Goal: Book appointment/travel/reservation

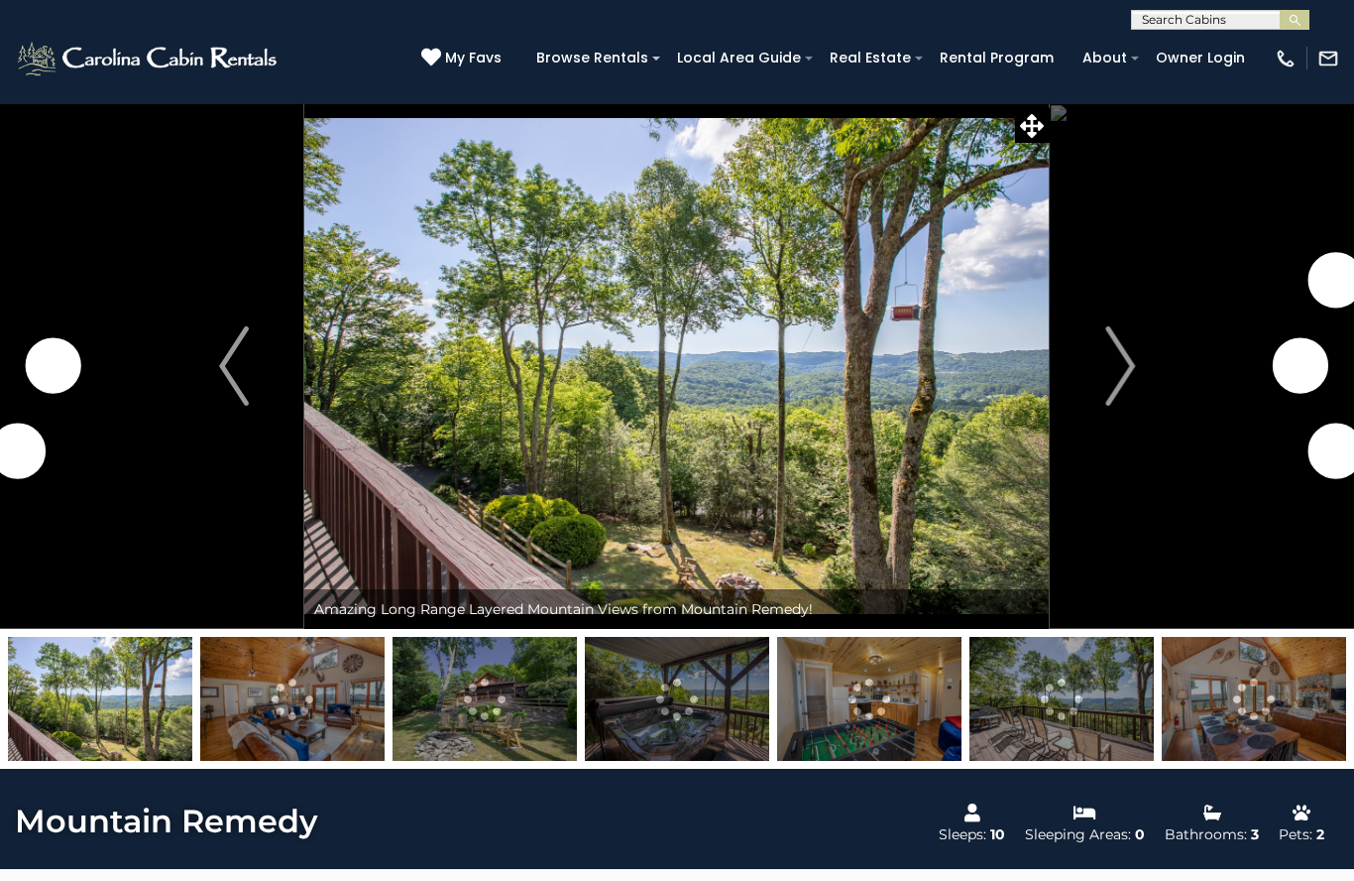
click at [1114, 379] on img "Next" at bounding box center [1121, 365] width 30 height 79
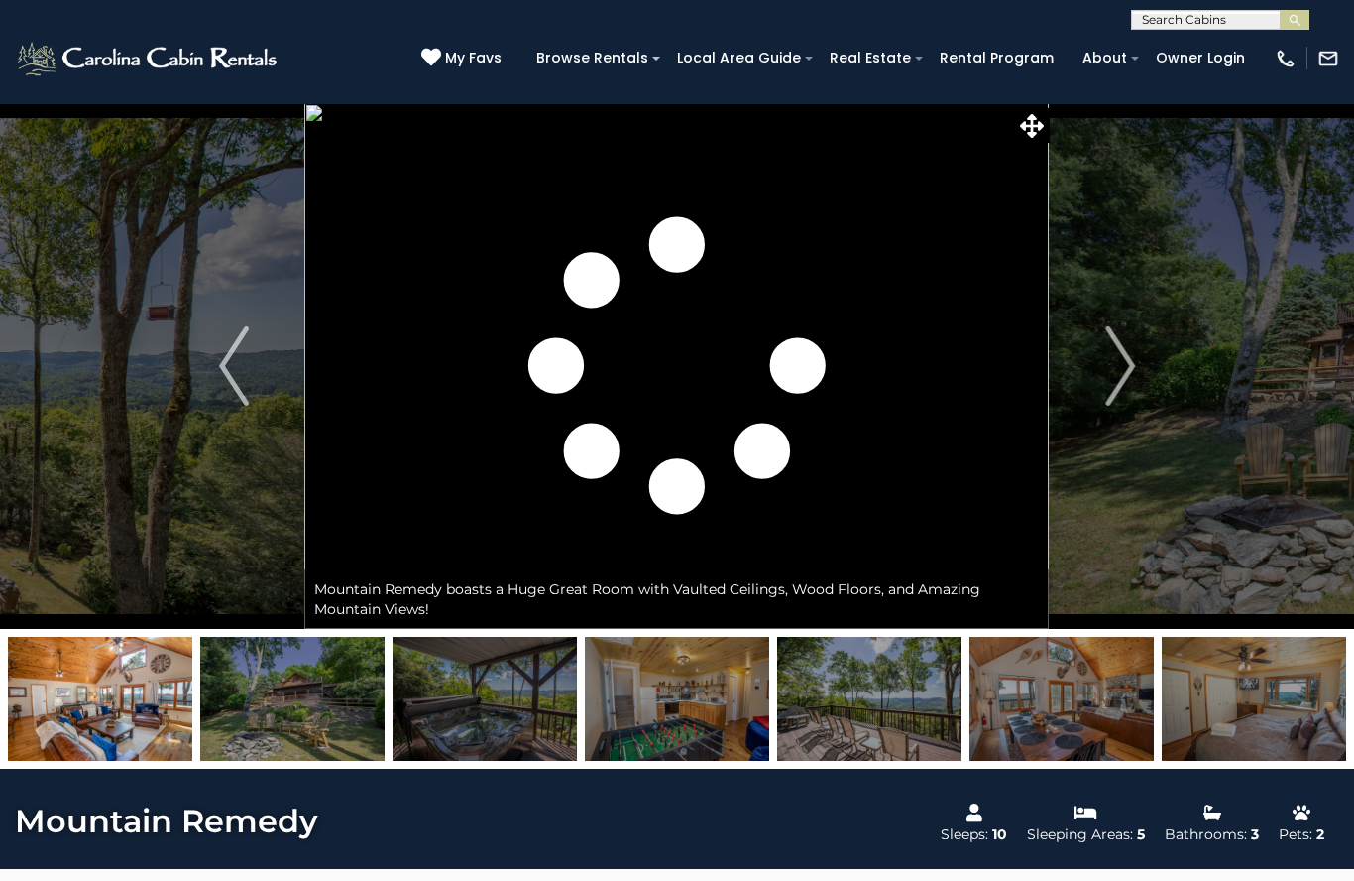
click at [1125, 376] on img "Next" at bounding box center [1121, 365] width 30 height 79
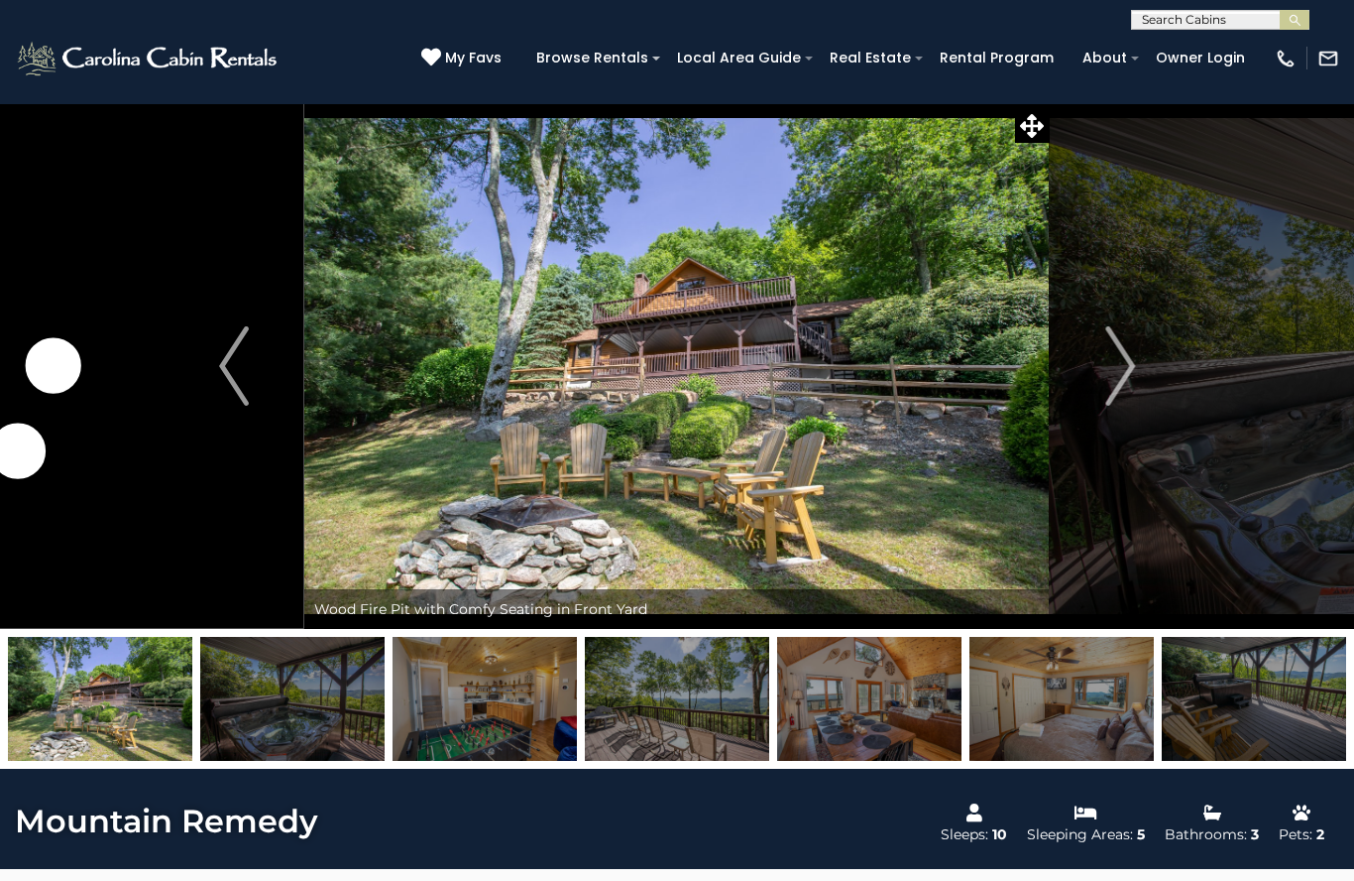
click at [1130, 367] on img "Next" at bounding box center [1121, 365] width 30 height 79
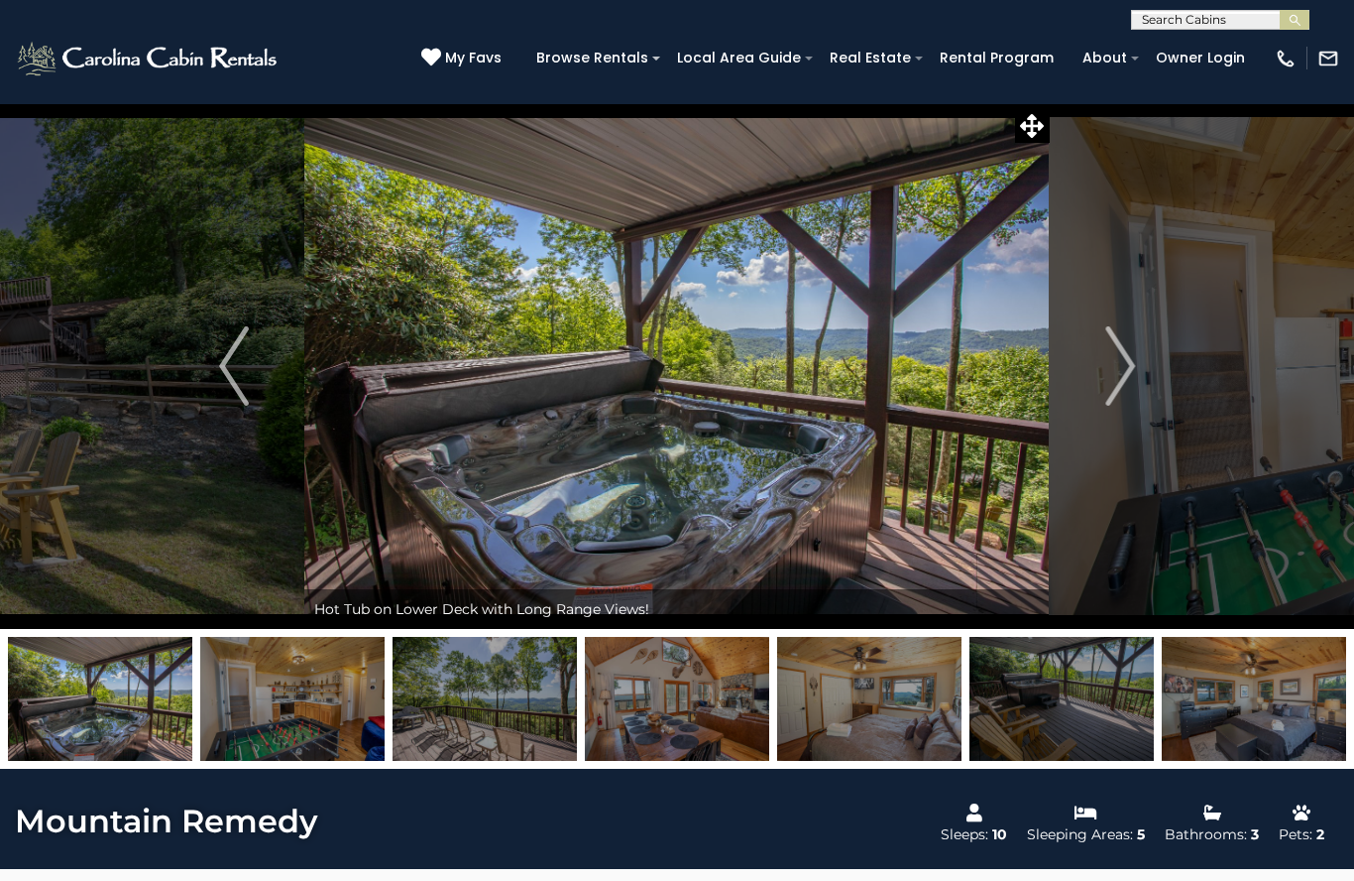
click at [1117, 363] on img "Next" at bounding box center [1121, 365] width 30 height 79
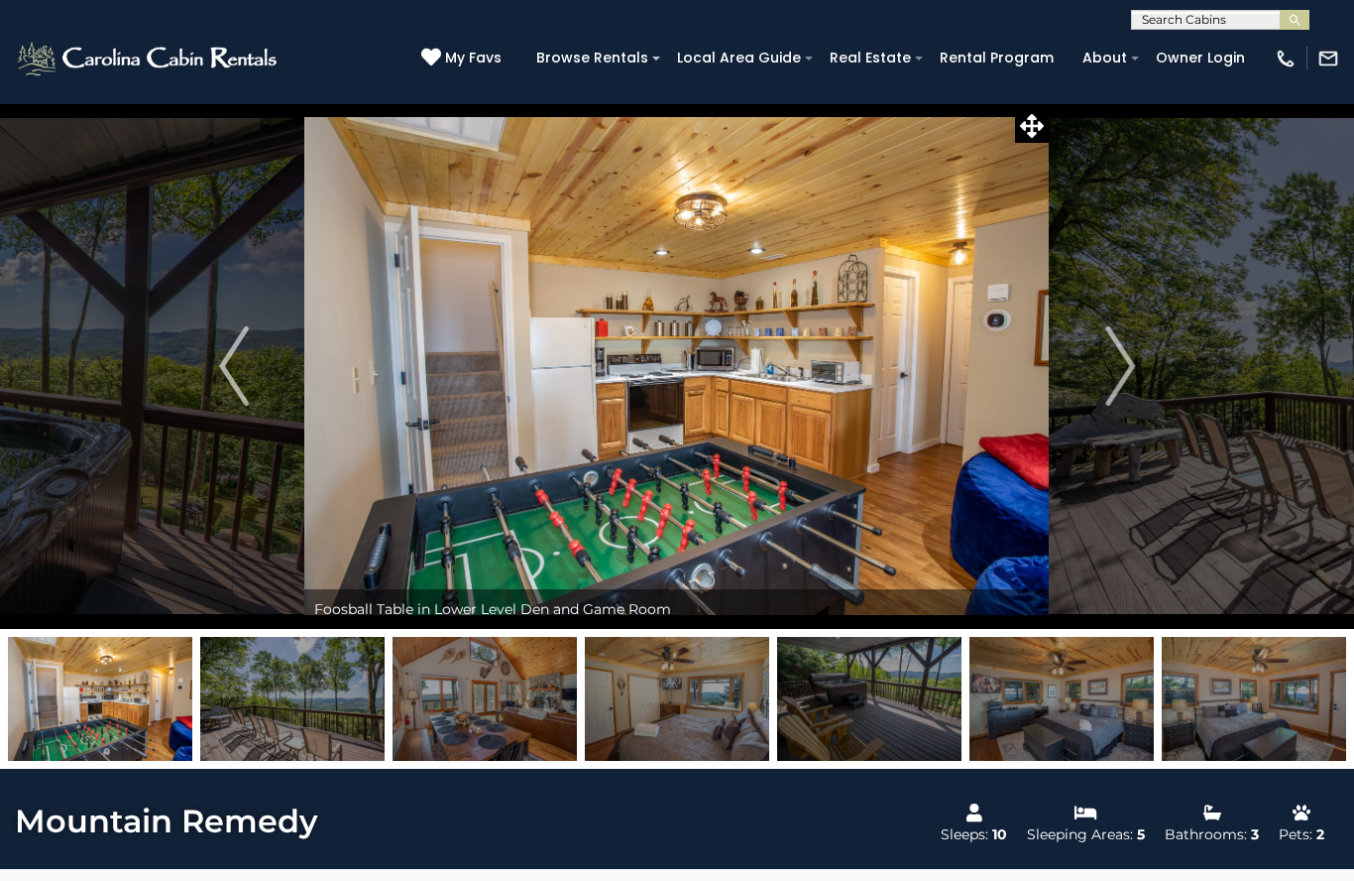
click at [1105, 364] on button "Next" at bounding box center [1120, 366] width 141 height 526
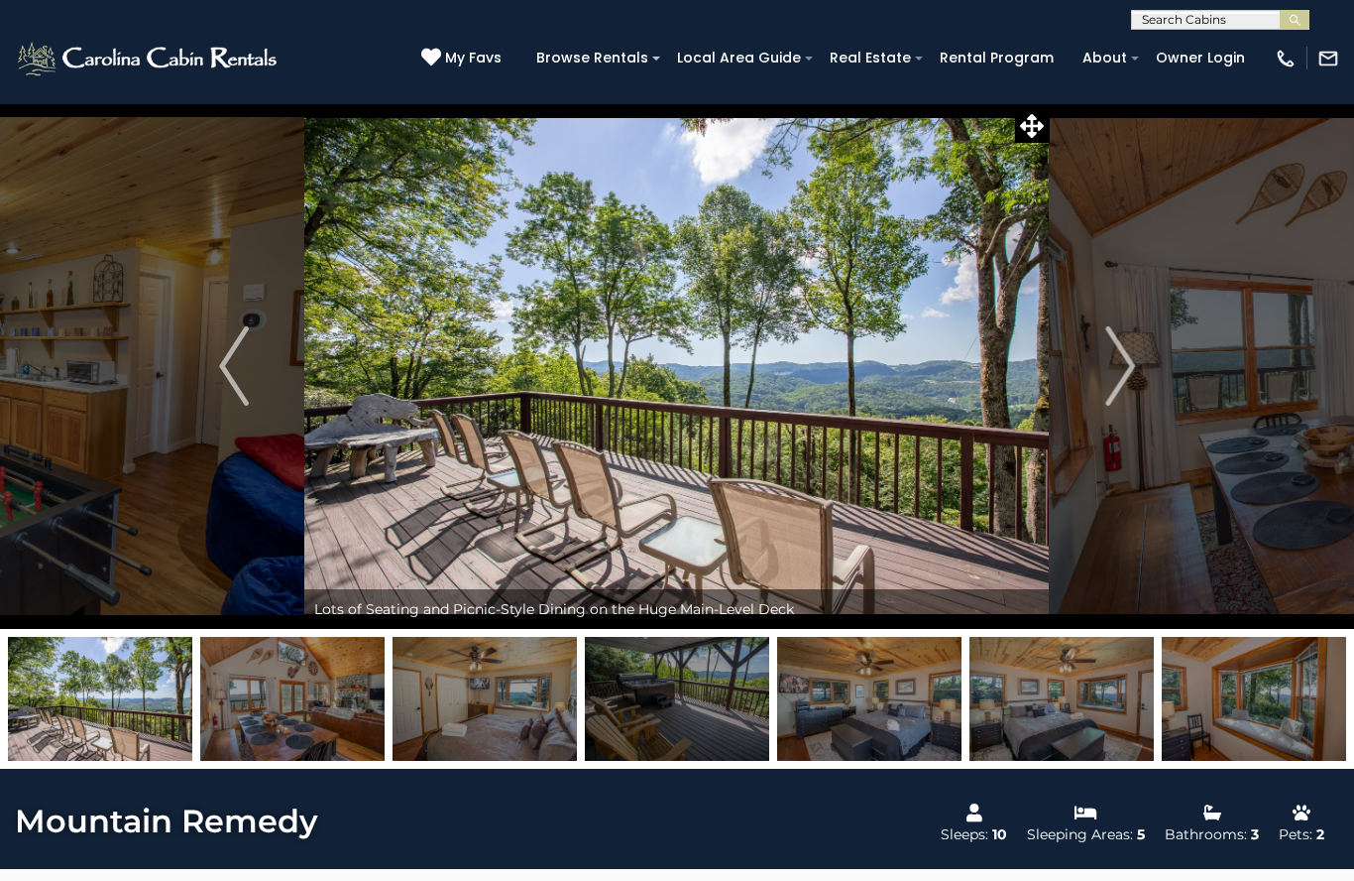
click at [1107, 380] on img "Next" at bounding box center [1121, 365] width 30 height 79
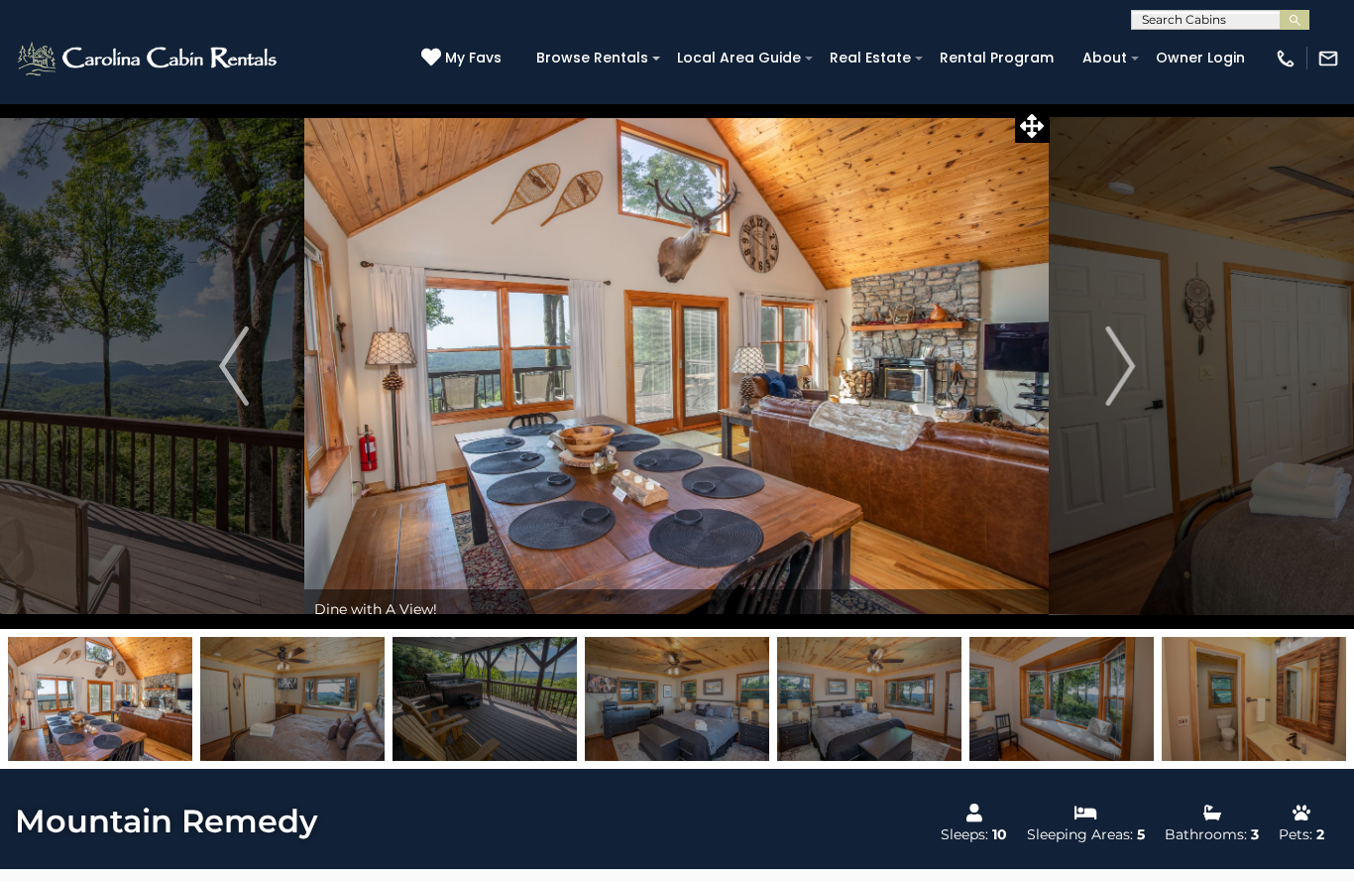
click at [1116, 380] on img "Next" at bounding box center [1121, 365] width 30 height 79
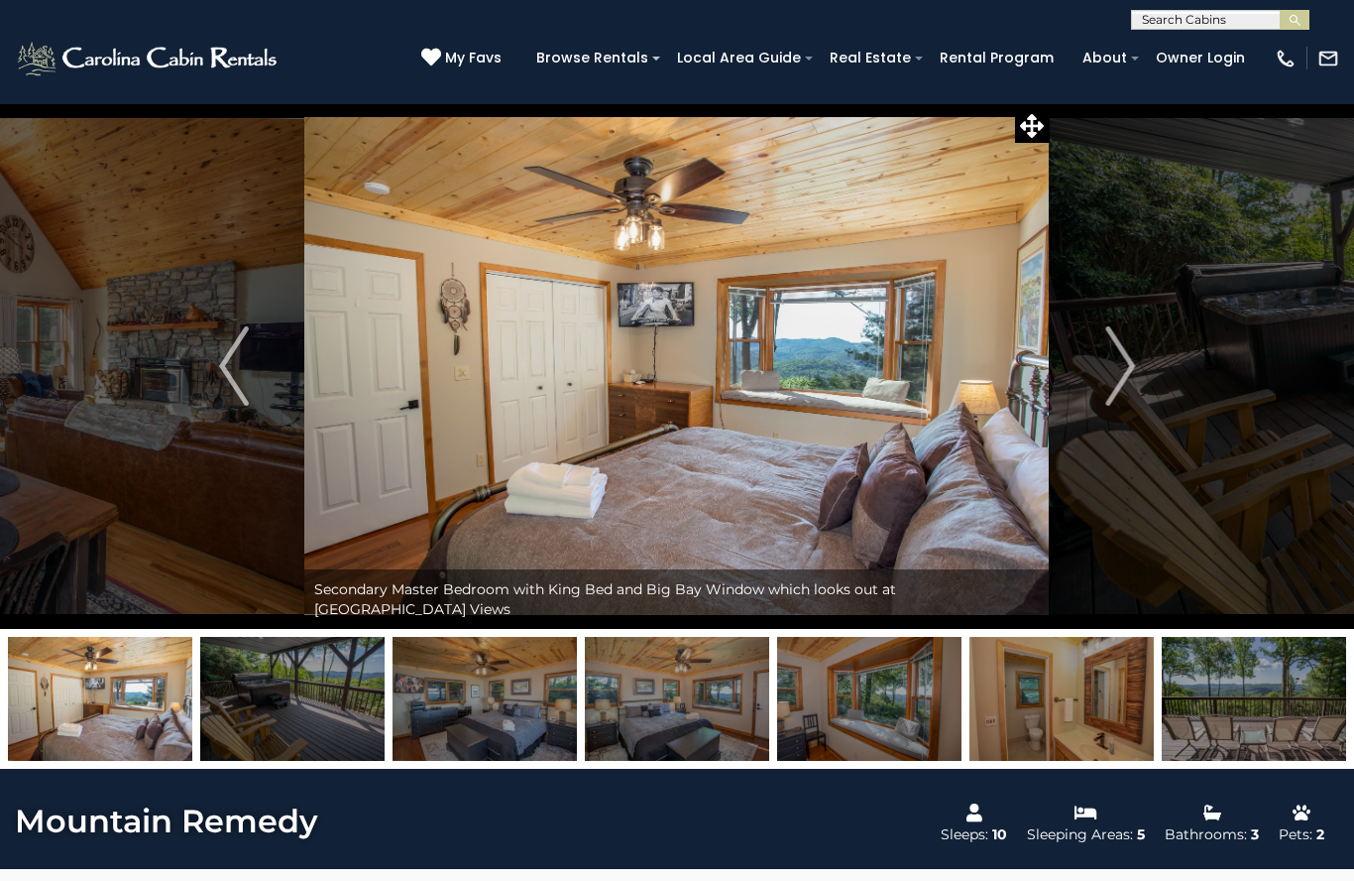
click at [1126, 375] on img "Next" at bounding box center [1121, 365] width 30 height 79
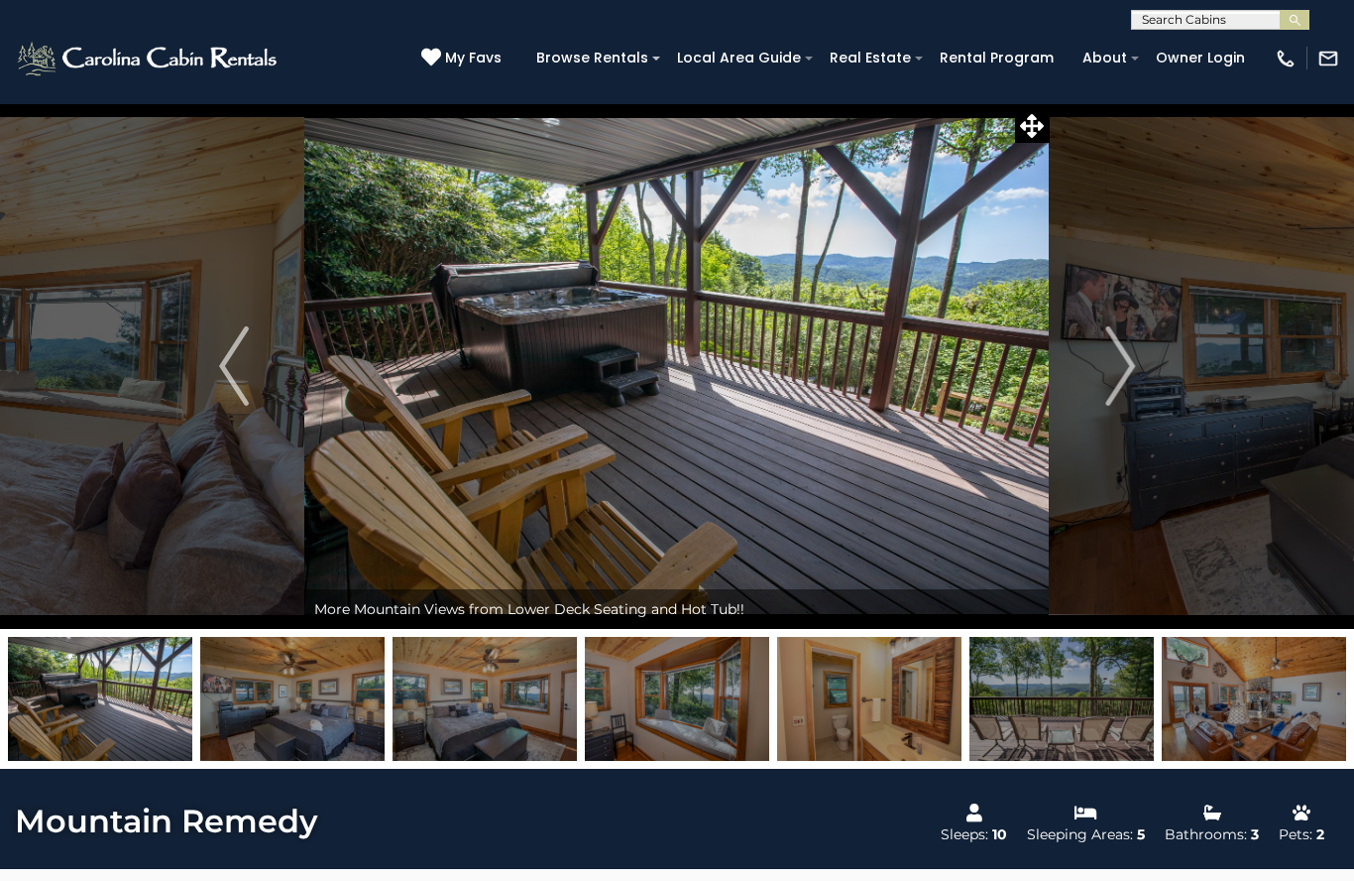
click at [1118, 379] on img "Next" at bounding box center [1121, 365] width 30 height 79
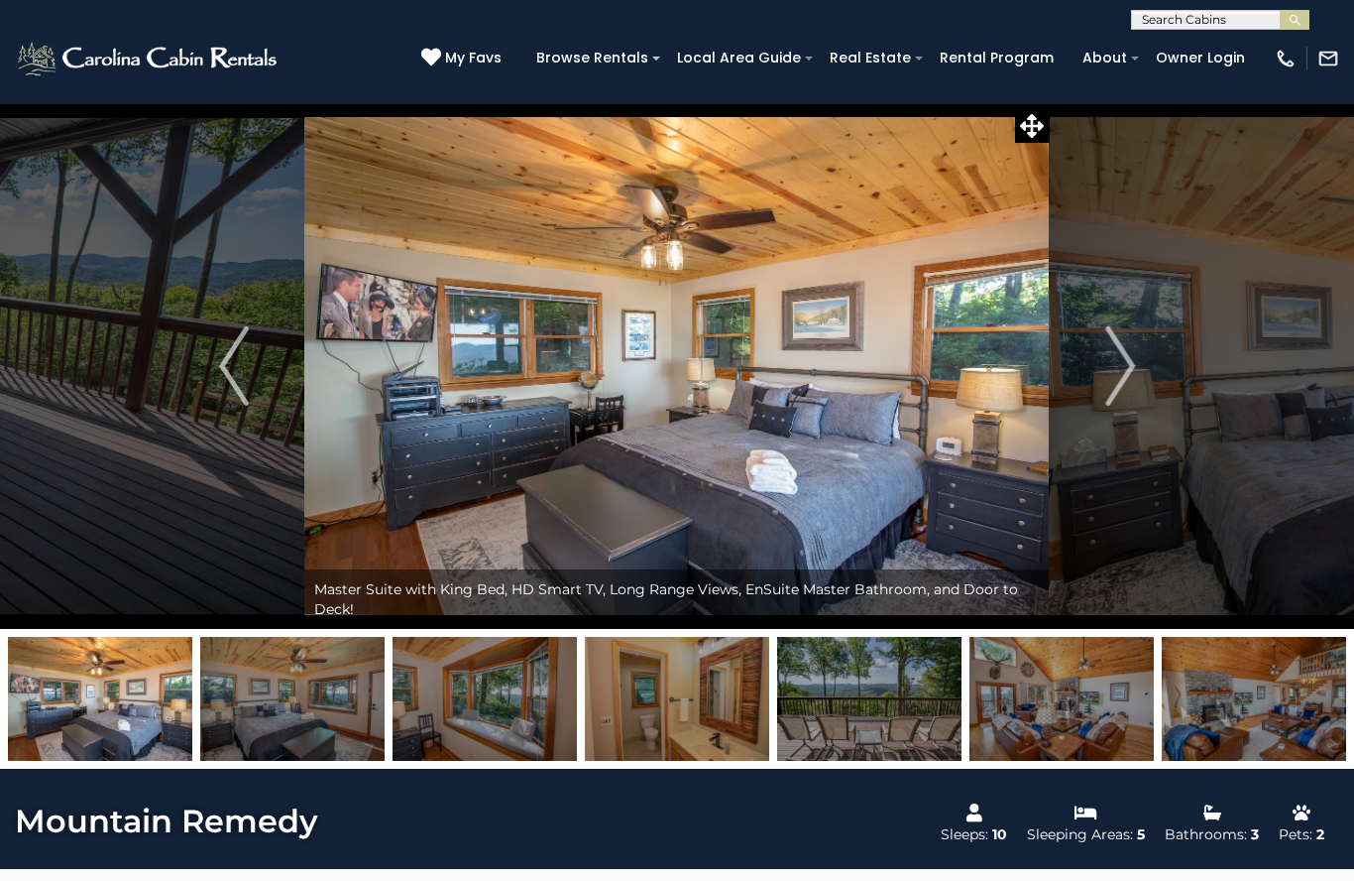
click at [1117, 377] on img "Next" at bounding box center [1121, 365] width 30 height 79
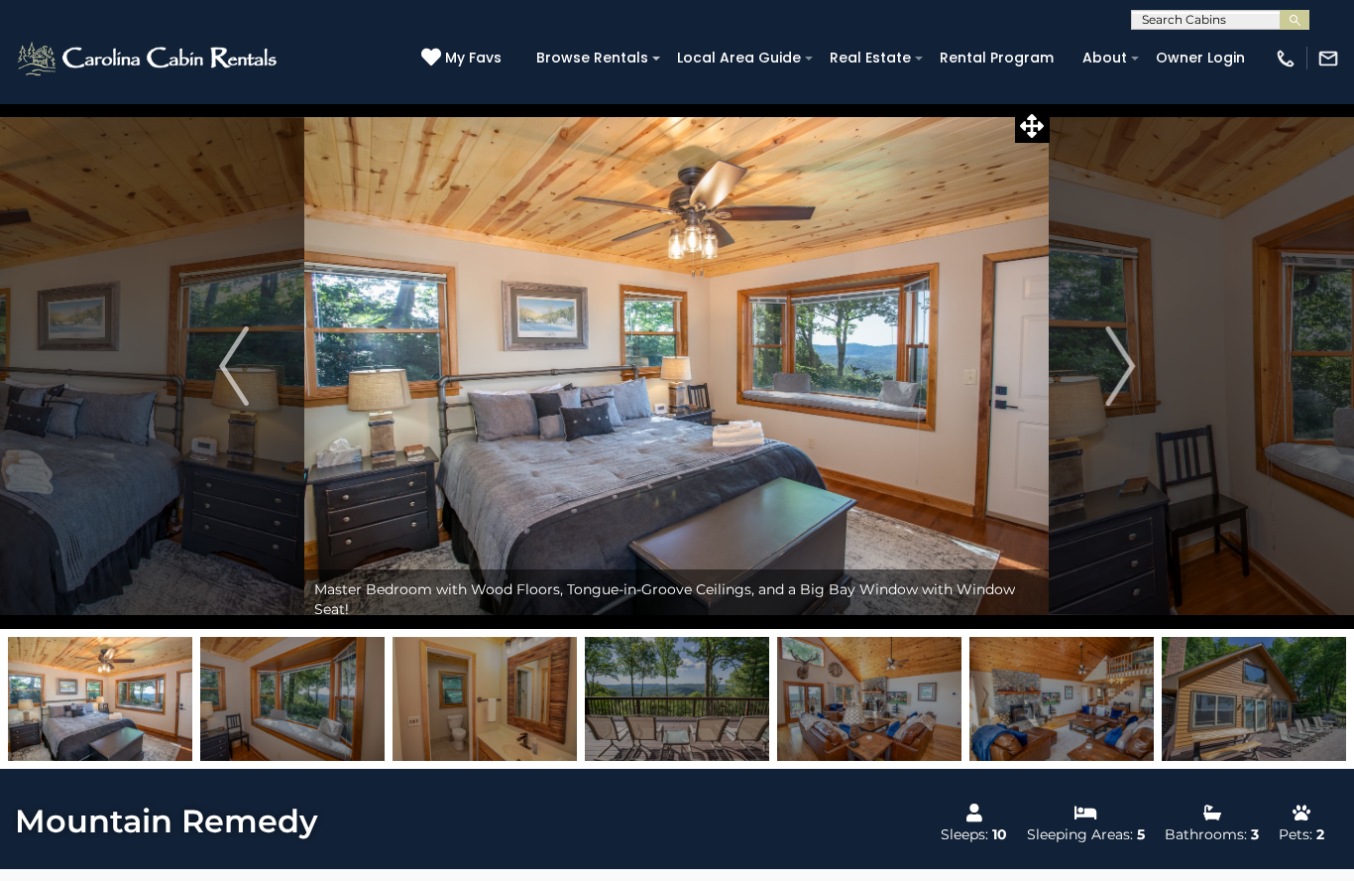
click at [1117, 373] on img "Next" at bounding box center [1121, 365] width 30 height 79
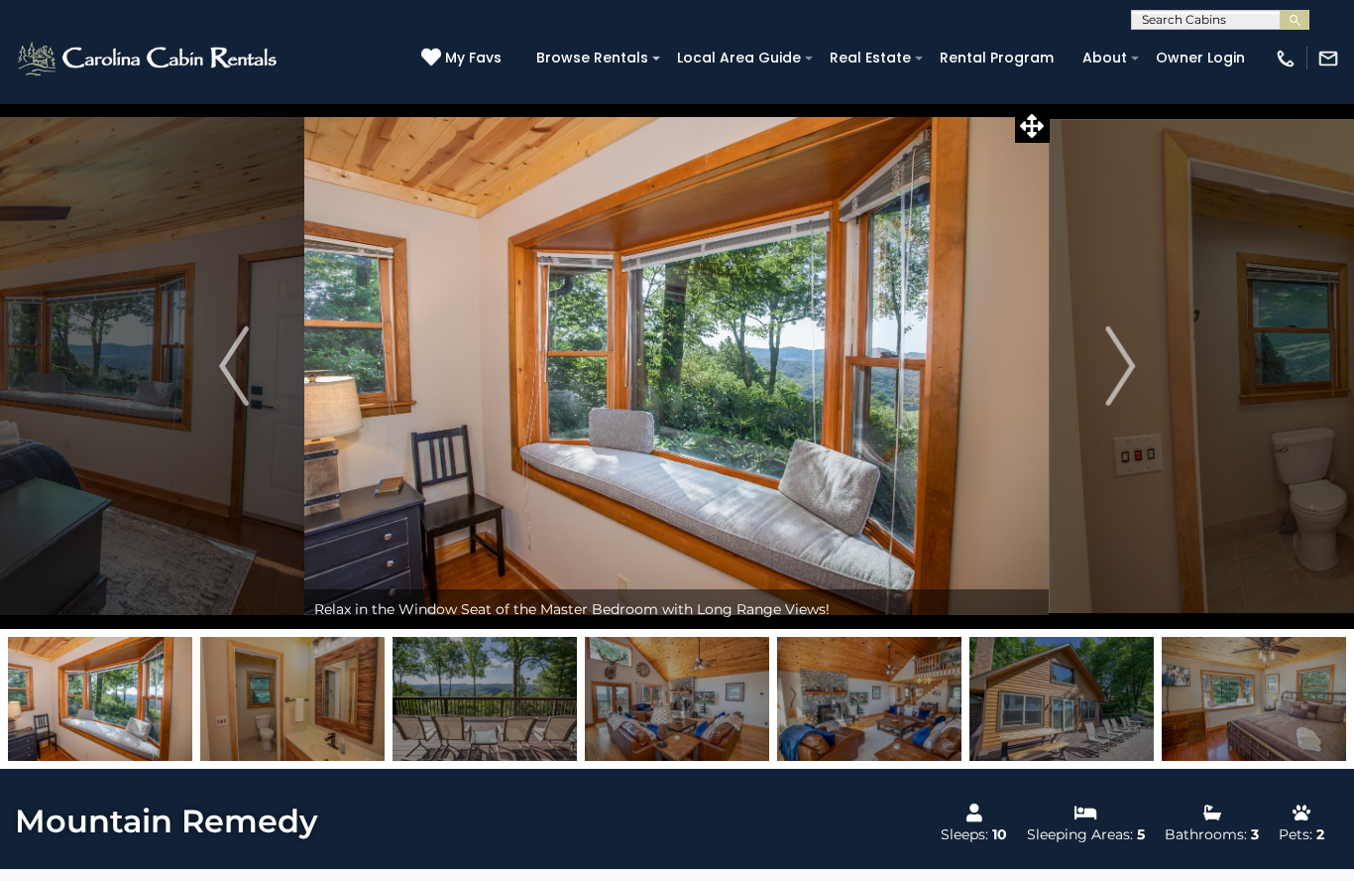
click at [1108, 385] on img "Next" at bounding box center [1121, 365] width 30 height 79
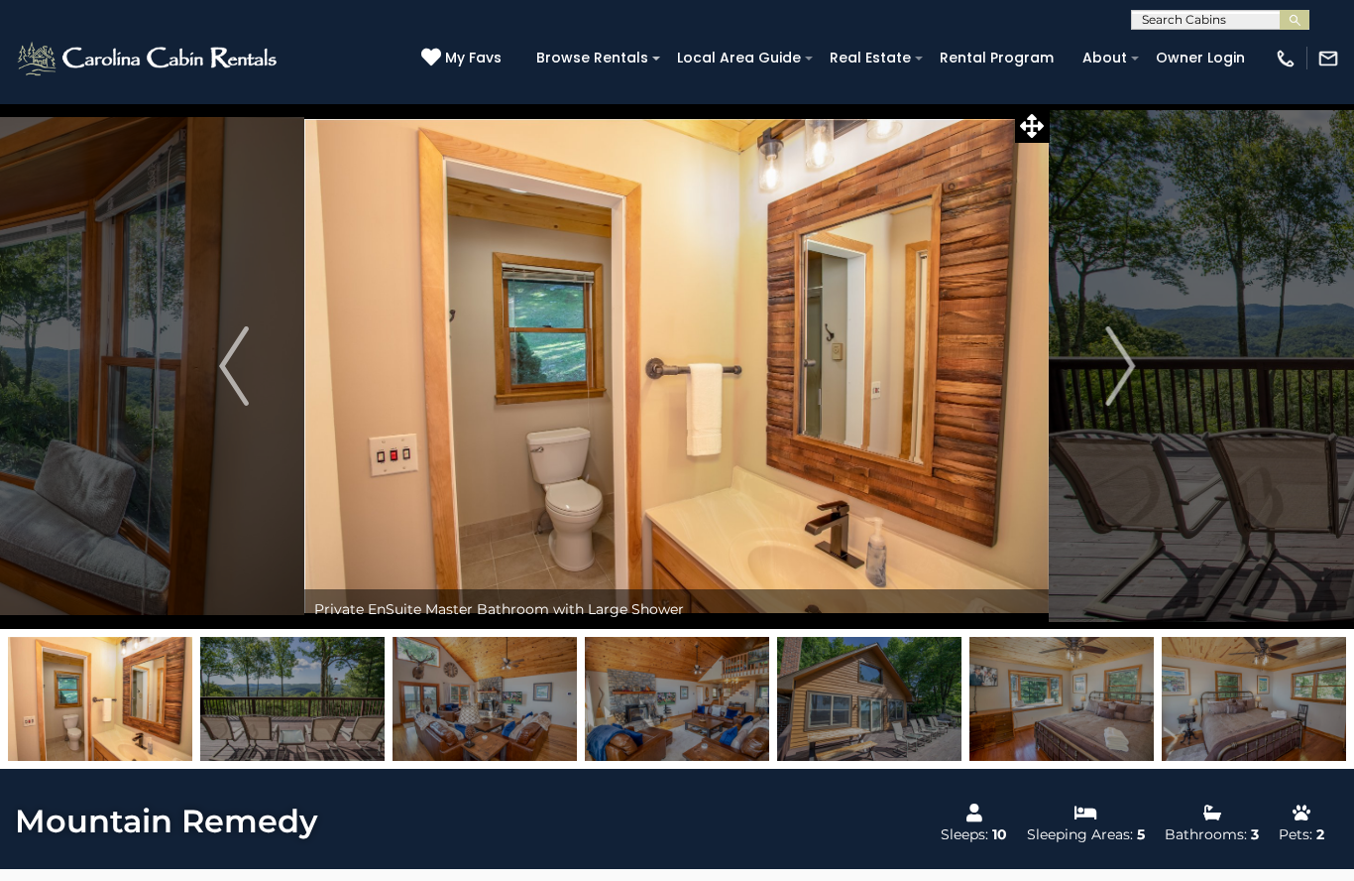
click at [1104, 383] on button "Next" at bounding box center [1120, 366] width 141 height 526
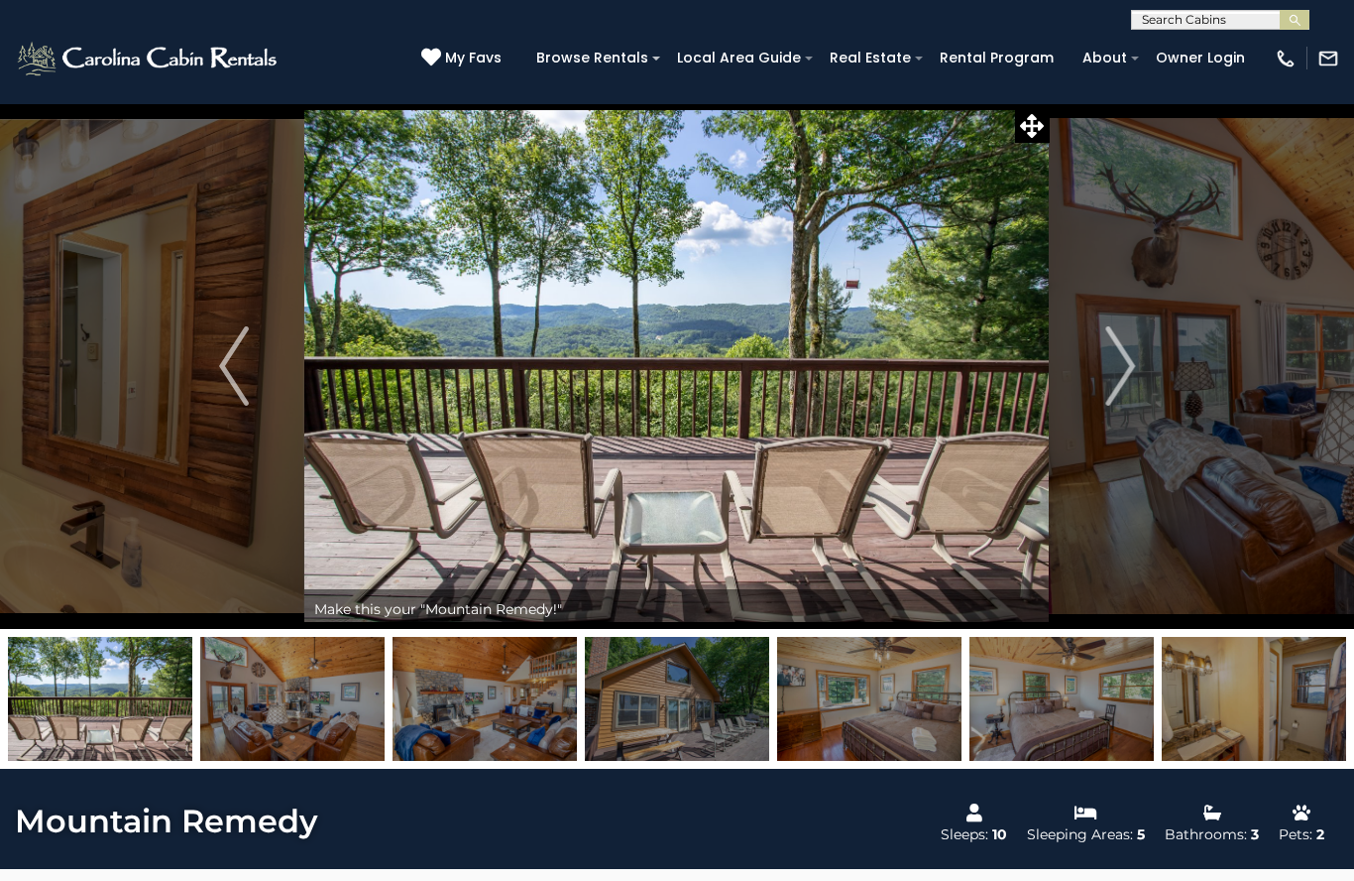
click at [1109, 385] on img "Next" at bounding box center [1121, 365] width 30 height 79
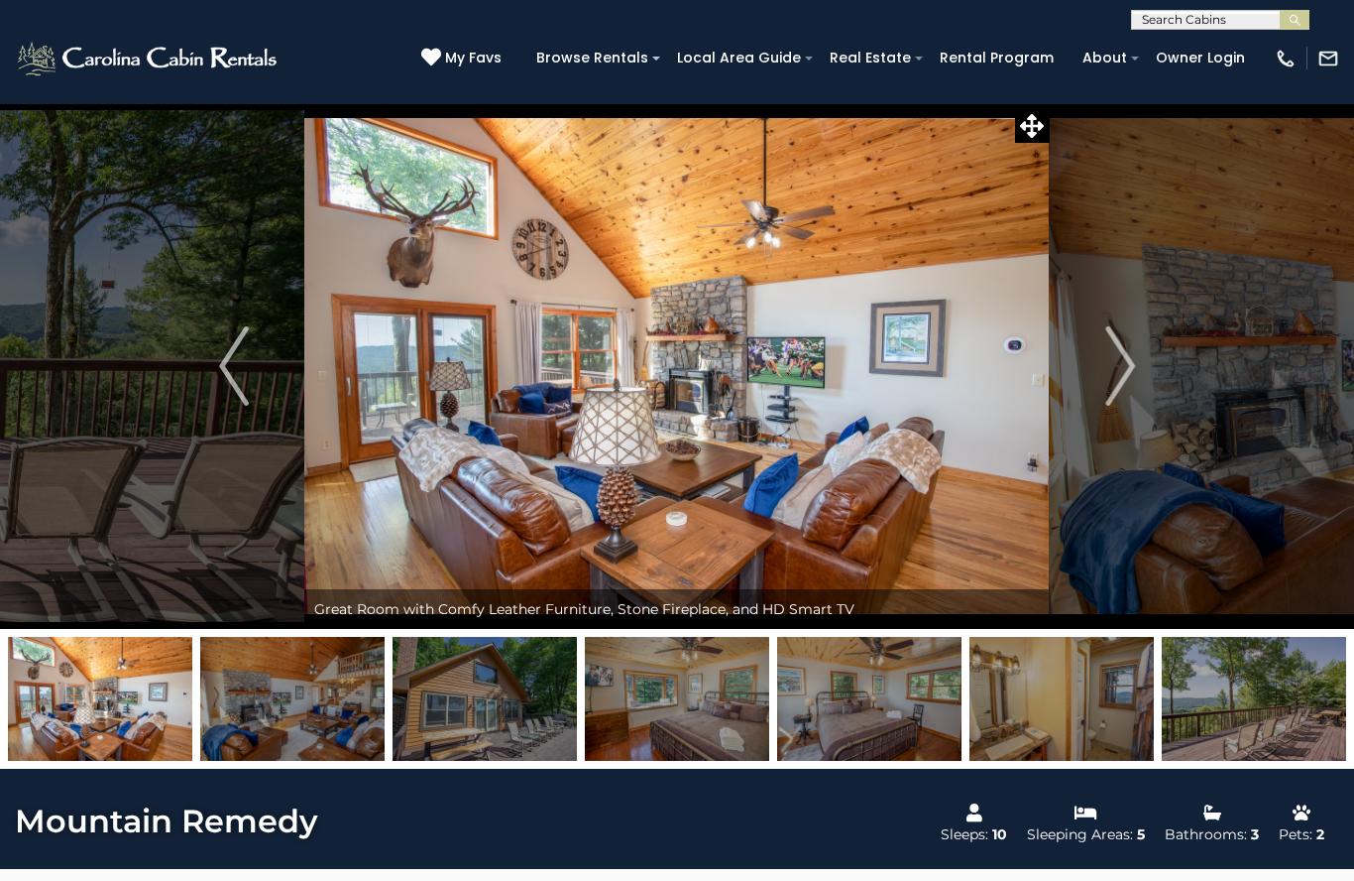
click at [1116, 398] on img "Next" at bounding box center [1121, 365] width 30 height 79
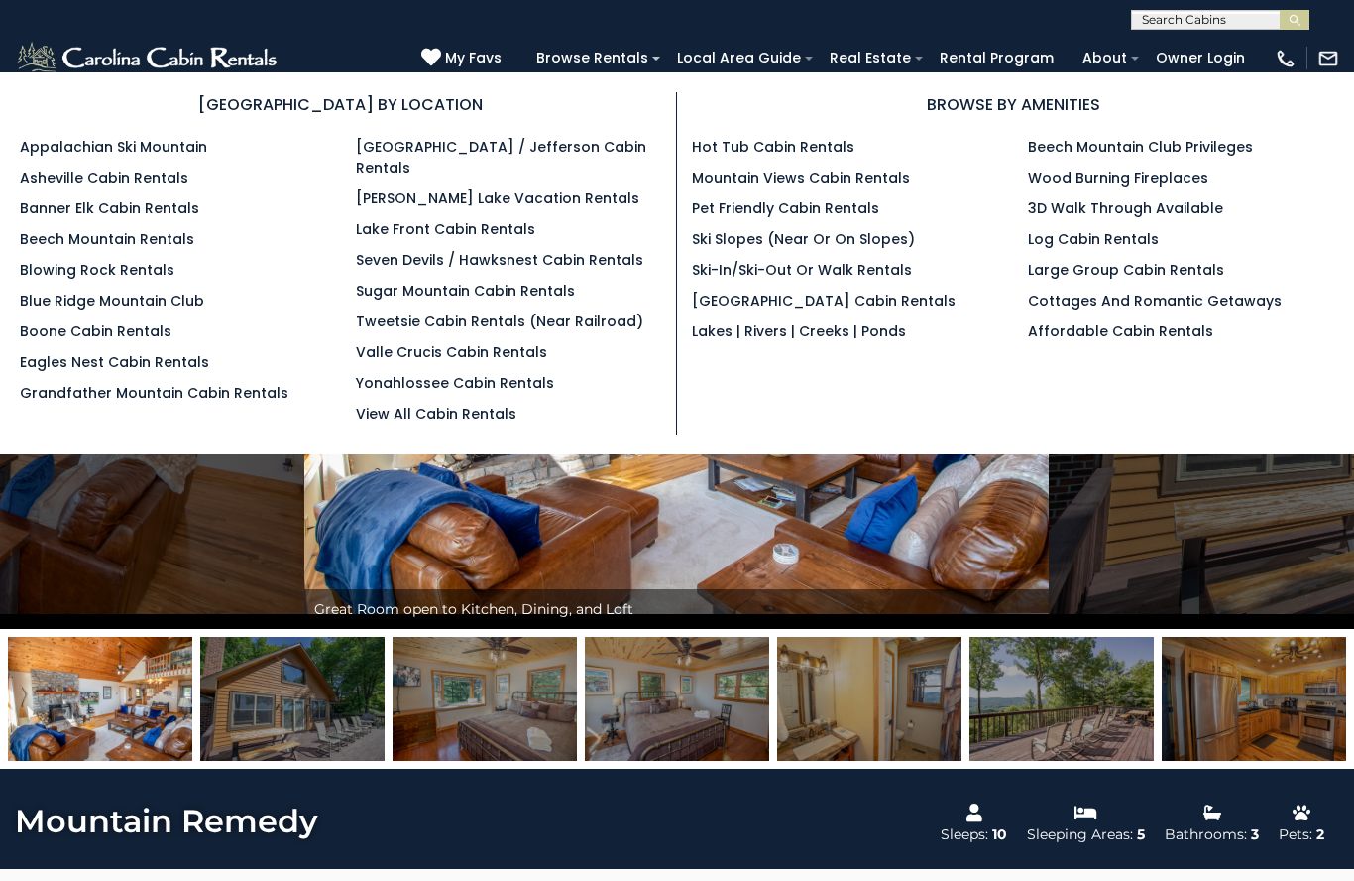
click at [154, 280] on link "Blowing Rock Rentals" at bounding box center [97, 270] width 155 height 20
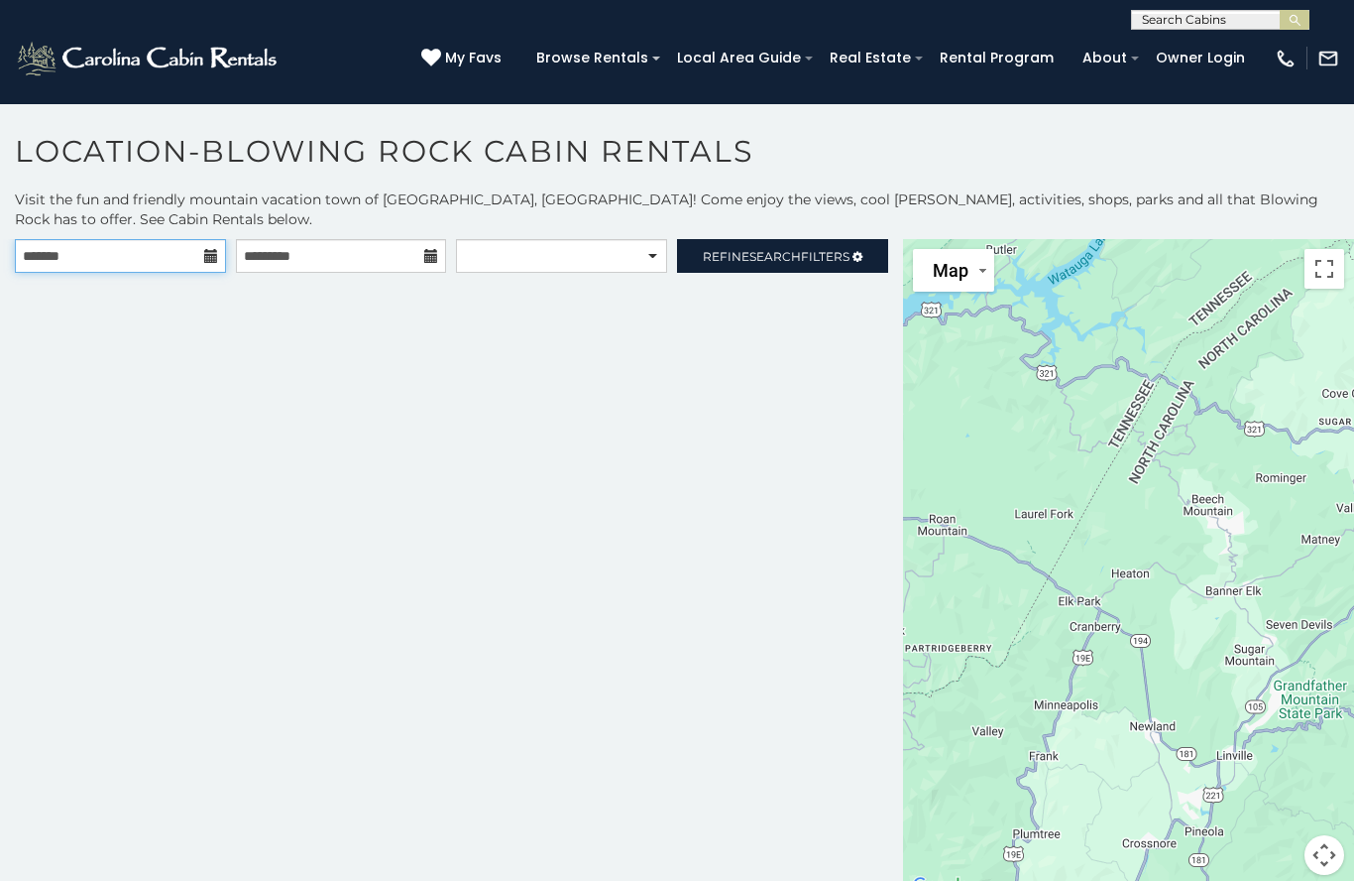
click at [194, 266] on input "text" at bounding box center [120, 256] width 211 height 34
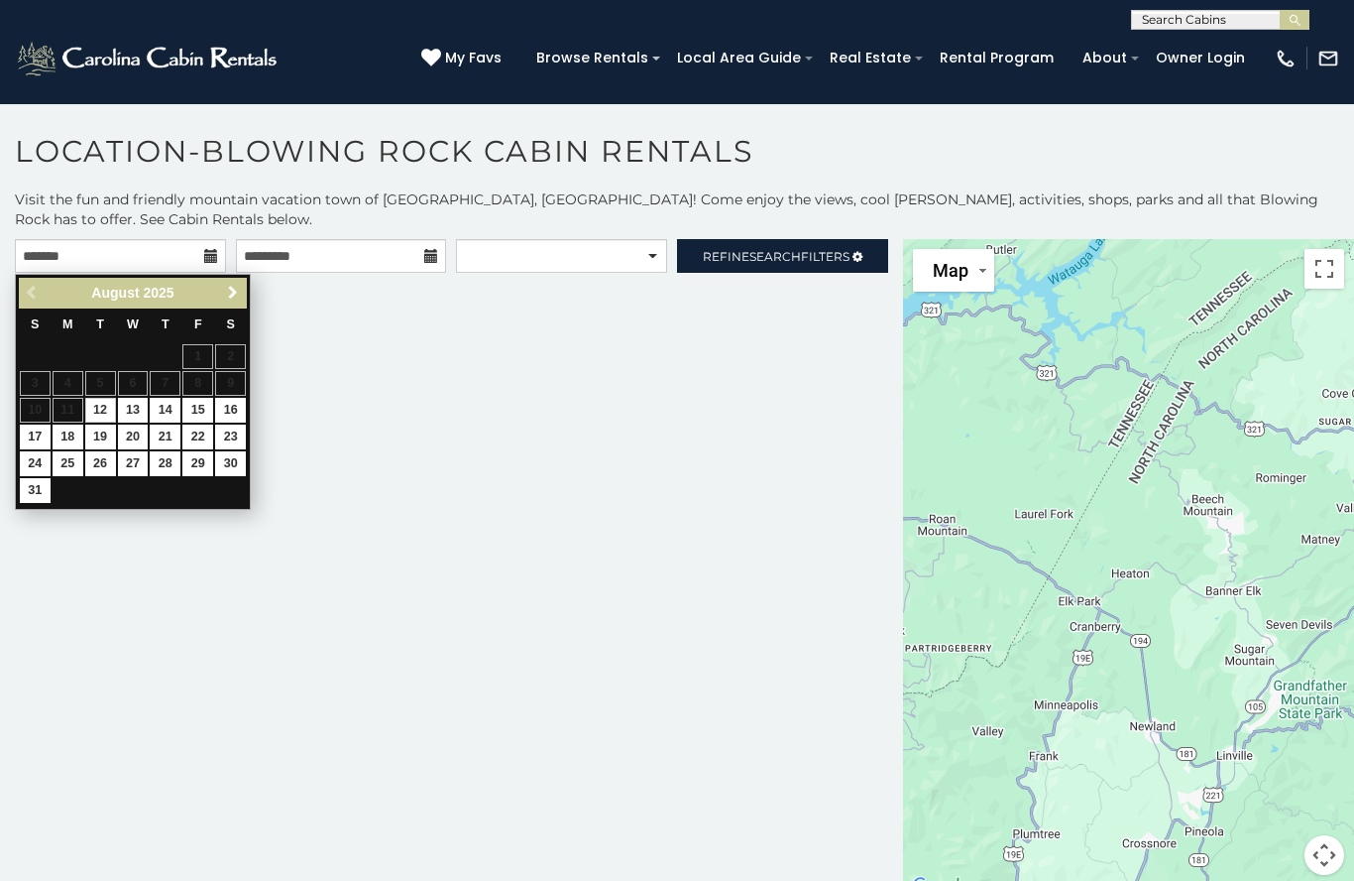
click at [240, 294] on span "Next" at bounding box center [233, 293] width 16 height 16
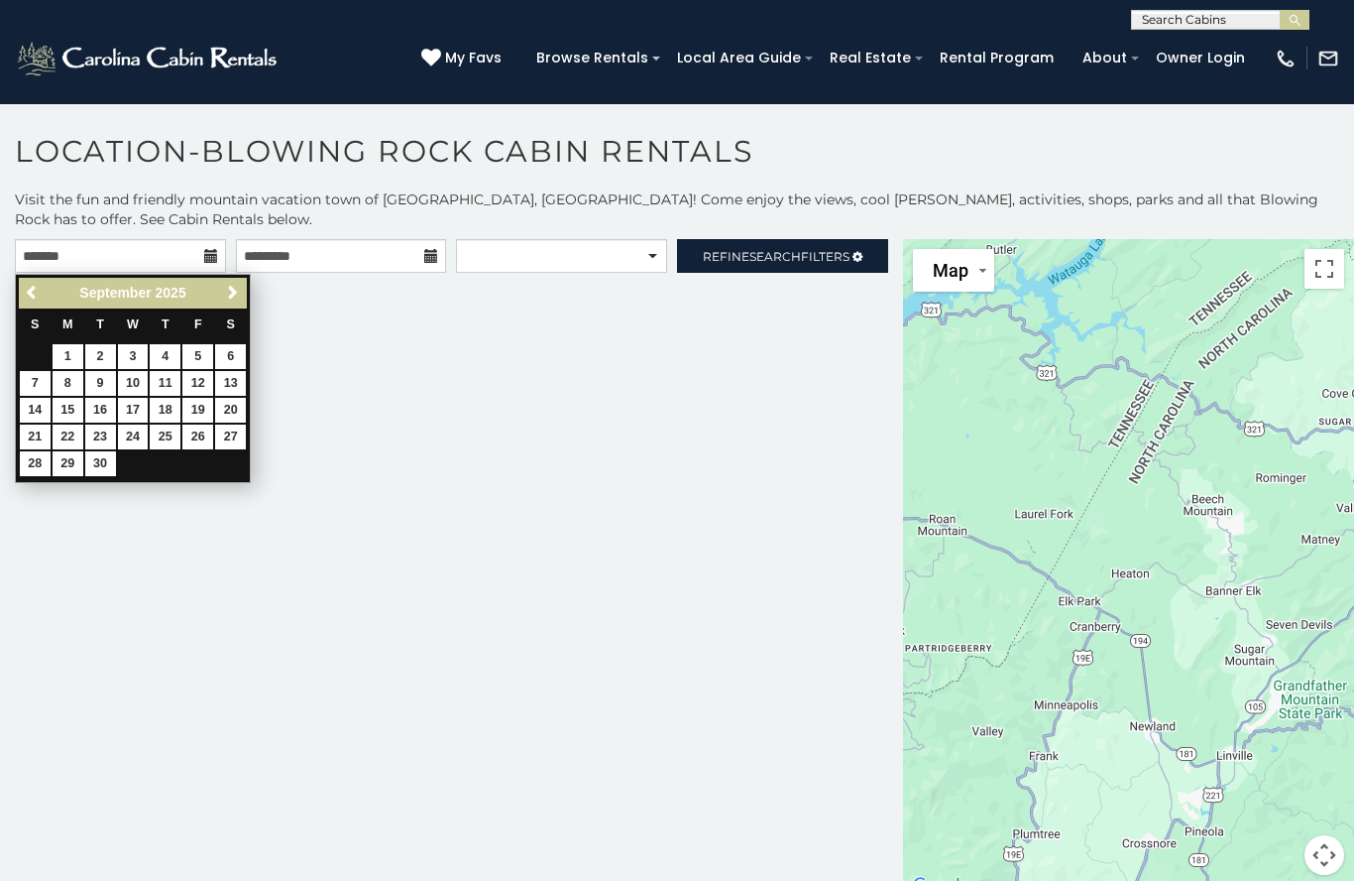
click at [244, 296] on link "Next" at bounding box center [232, 293] width 25 height 25
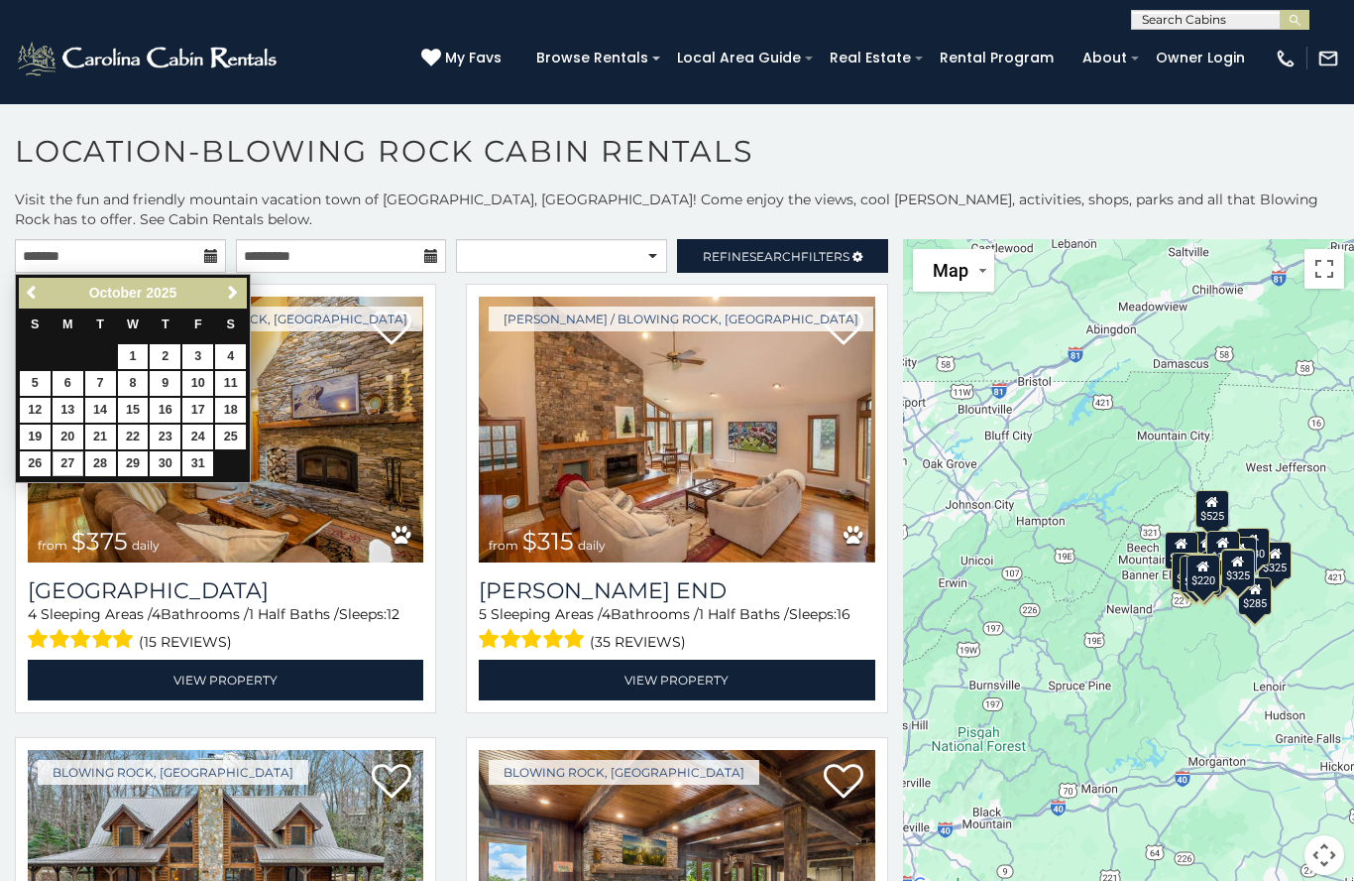
click at [70, 464] on link "27" at bounding box center [68, 463] width 31 height 25
type input "**********"
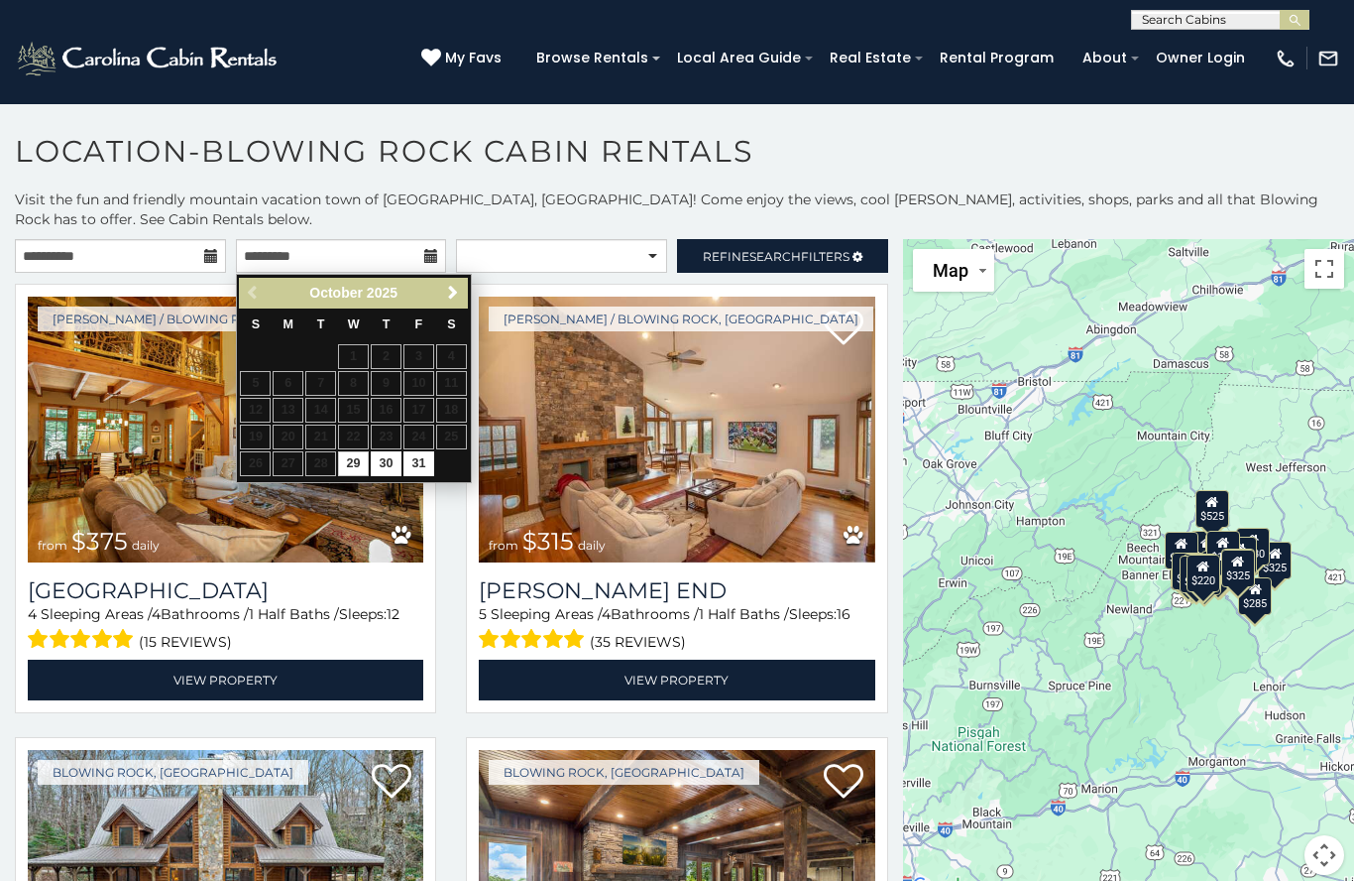
click at [389, 466] on link "30" at bounding box center [386, 463] width 31 height 25
type input "**********"
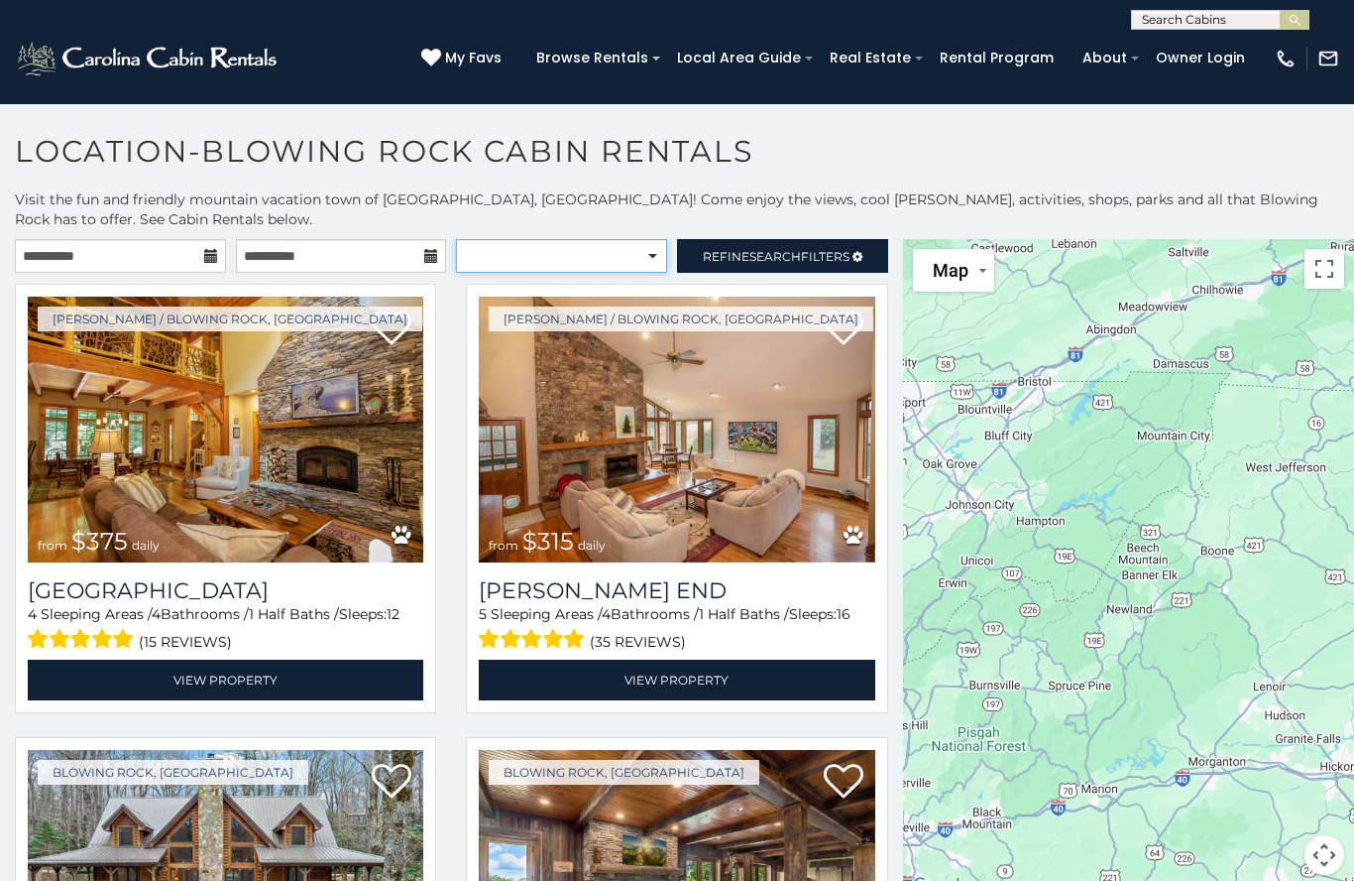
click at [651, 272] on select "**********" at bounding box center [561, 256] width 211 height 34
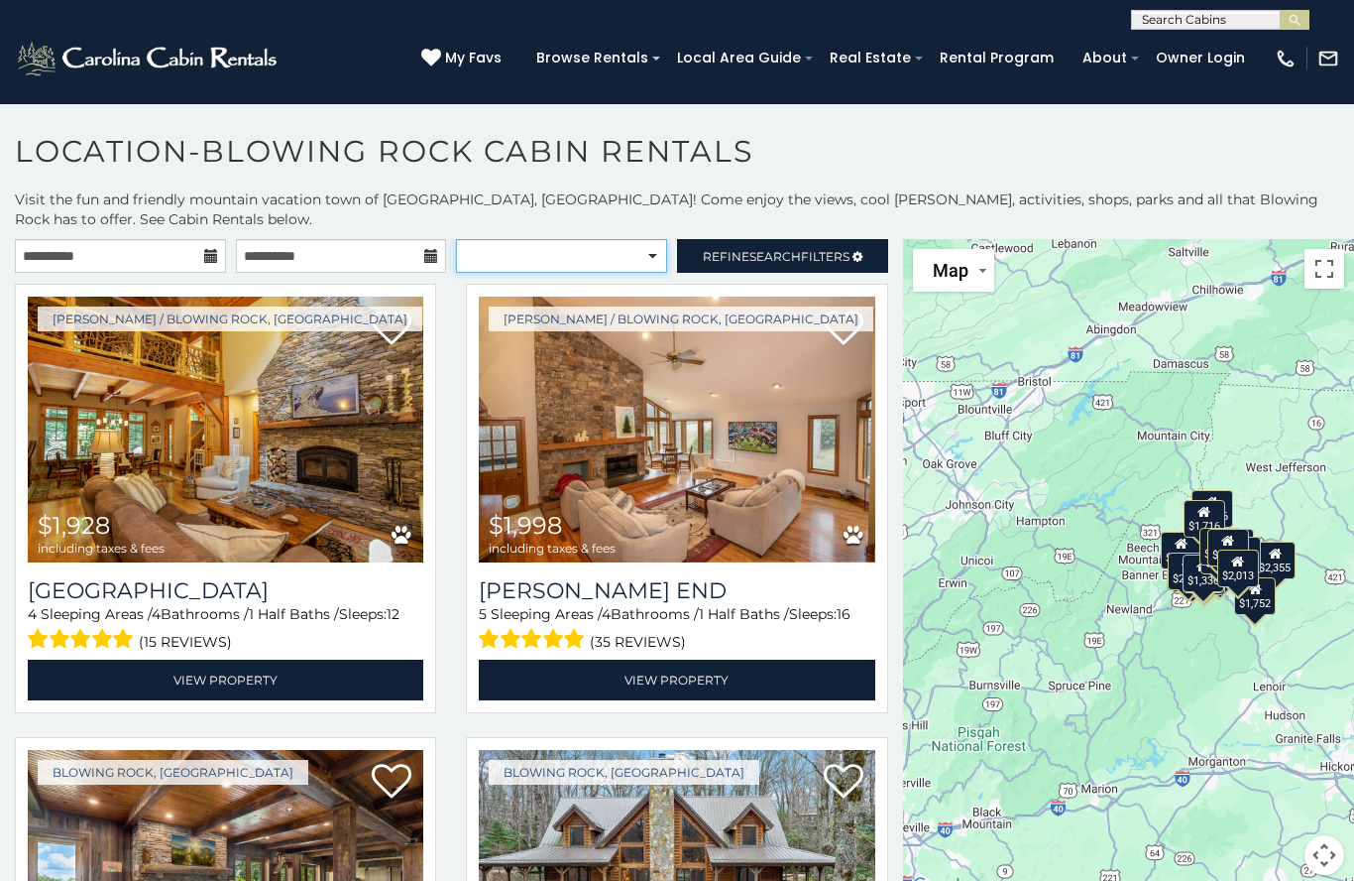
select select "**********"
